Goal: Navigation & Orientation: Find specific page/section

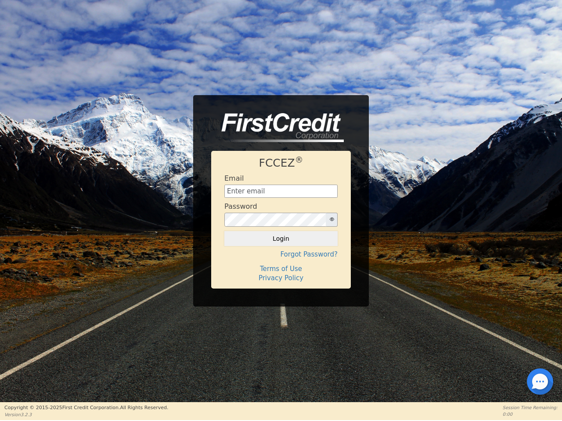
click at [281, 210] on div "Password" at bounding box center [280, 214] width 113 height 25
click at [331, 220] on icon "button" at bounding box center [332, 219] width 4 height 4
click at [281, 239] on button "Login" at bounding box center [280, 238] width 113 height 15
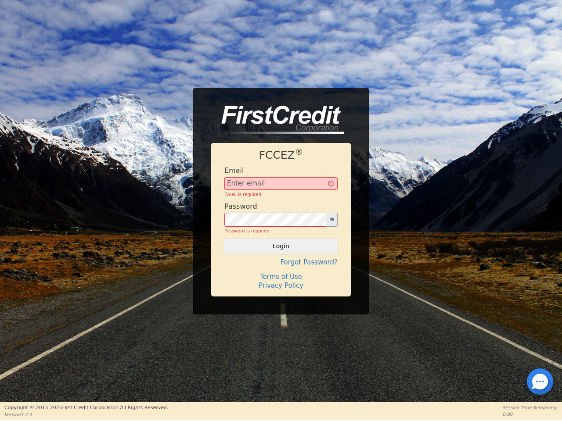
click at [281, 255] on div "FCCEZ ® Email Email is required Password Password is required Login Forgot Pass…" at bounding box center [281, 219] width 140 height 153
click at [281, 269] on div "FCCEZ ® Email Email is required Password Password is required Login Forgot Pass…" at bounding box center [281, 219] width 140 height 153
click at [281, 278] on h4 "Terms of Use" at bounding box center [280, 277] width 113 height 8
click at [540, 382] on div at bounding box center [540, 382] width 2 height 2
